Goal: Communication & Community: Answer question/provide support

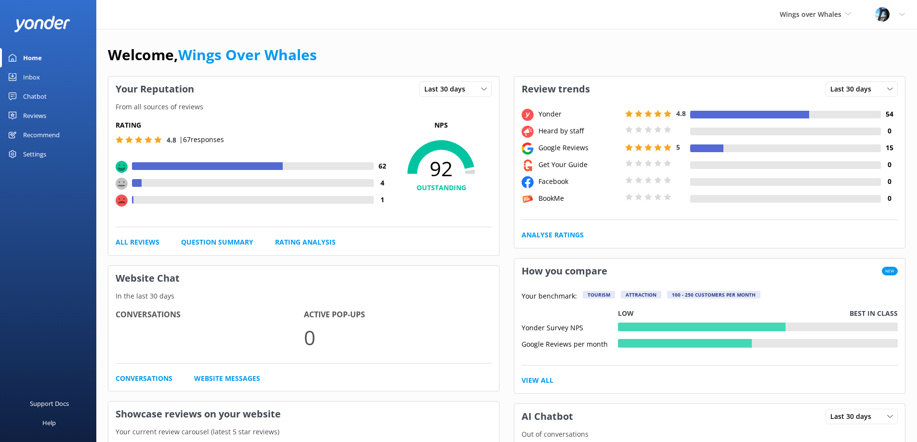
click at [42, 119] on div "Reviews" at bounding box center [34, 115] width 23 height 19
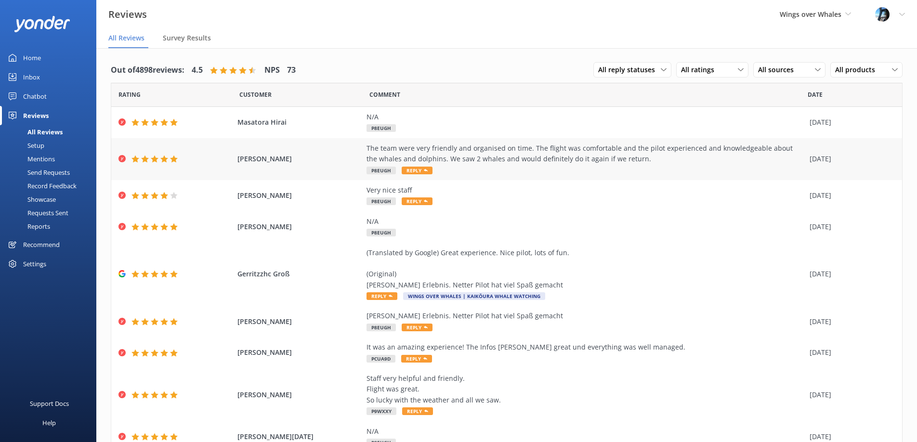
click at [464, 163] on div "The team were very friendly and organised on time. The flight was comfortable a…" at bounding box center [586, 154] width 438 height 22
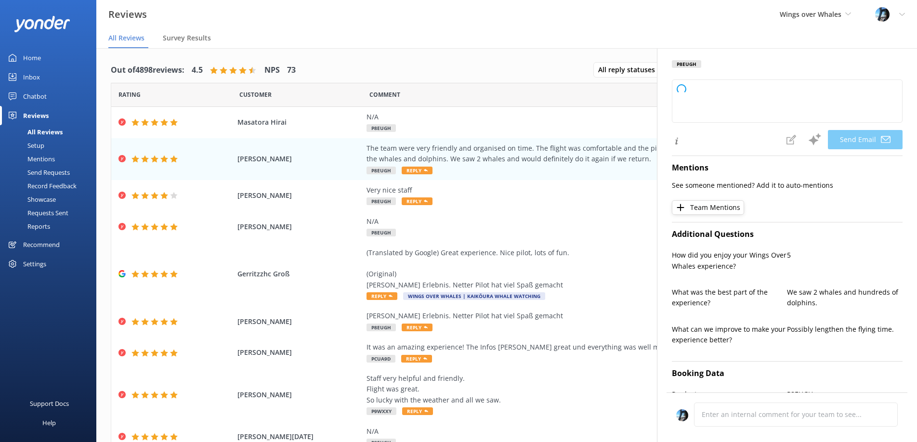
type textarea "Thank you so much for your wonderful review, [PERSON_NAME]! We're delighted you…"
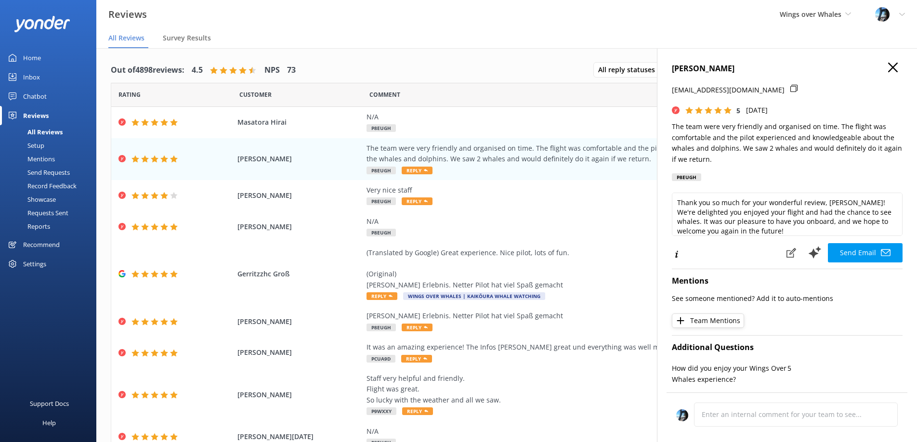
click at [892, 69] on icon at bounding box center [893, 68] width 10 height 10
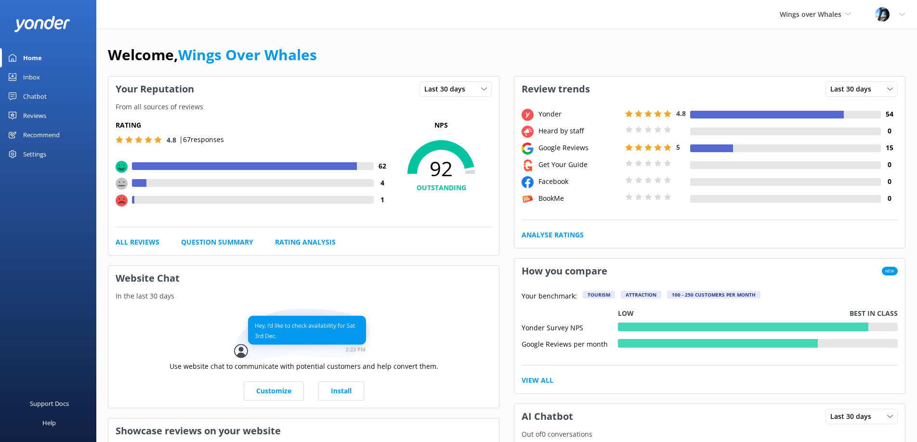
click at [40, 116] on div "Reviews" at bounding box center [34, 115] width 23 height 19
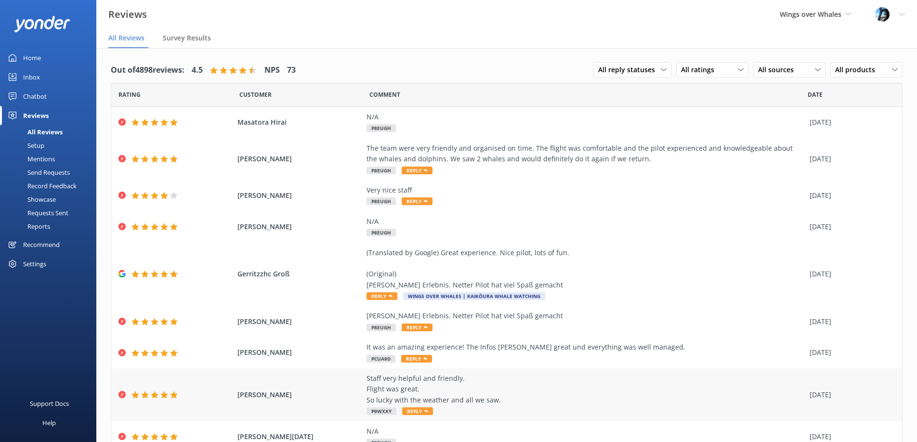
scroll to position [73, 0]
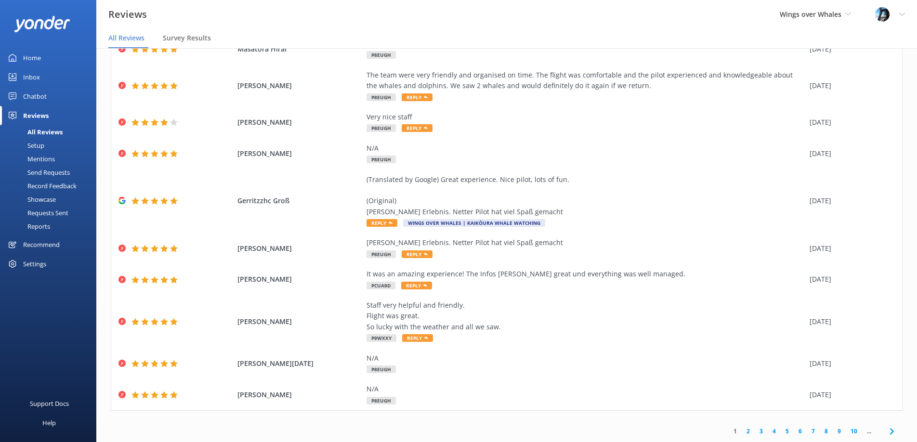
click at [748, 430] on link "2" at bounding box center [748, 431] width 13 height 9
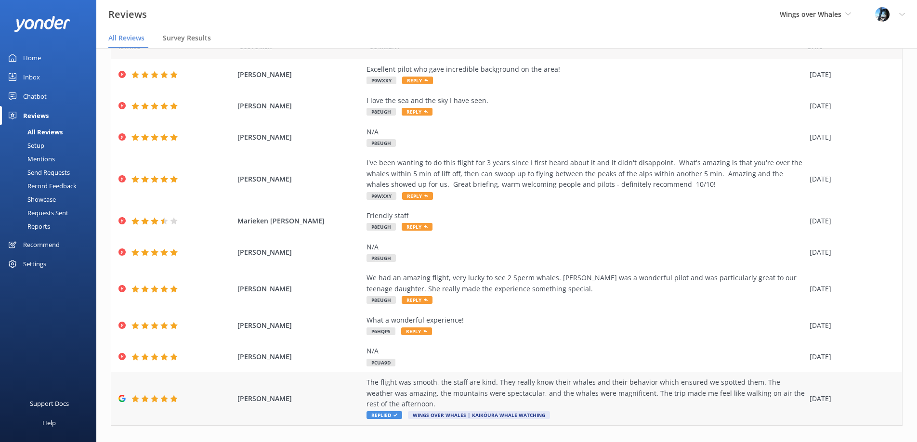
scroll to position [63, 0]
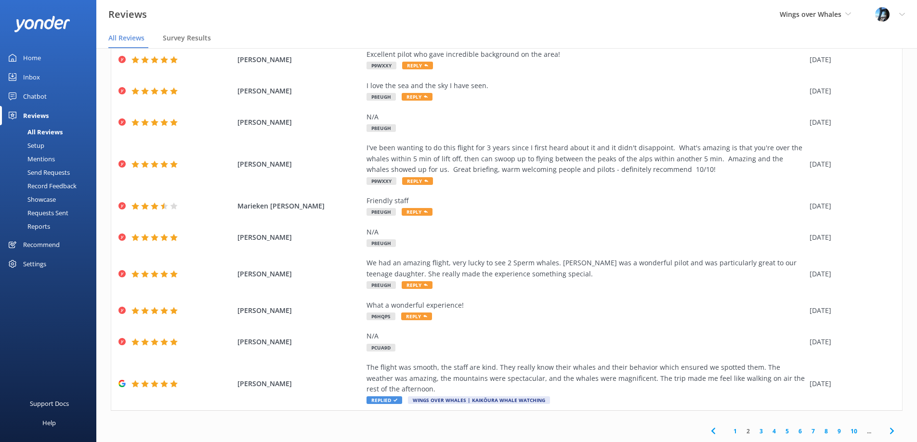
click at [734, 430] on link "1" at bounding box center [735, 431] width 13 height 9
